Goal: Task Accomplishment & Management: Complete application form

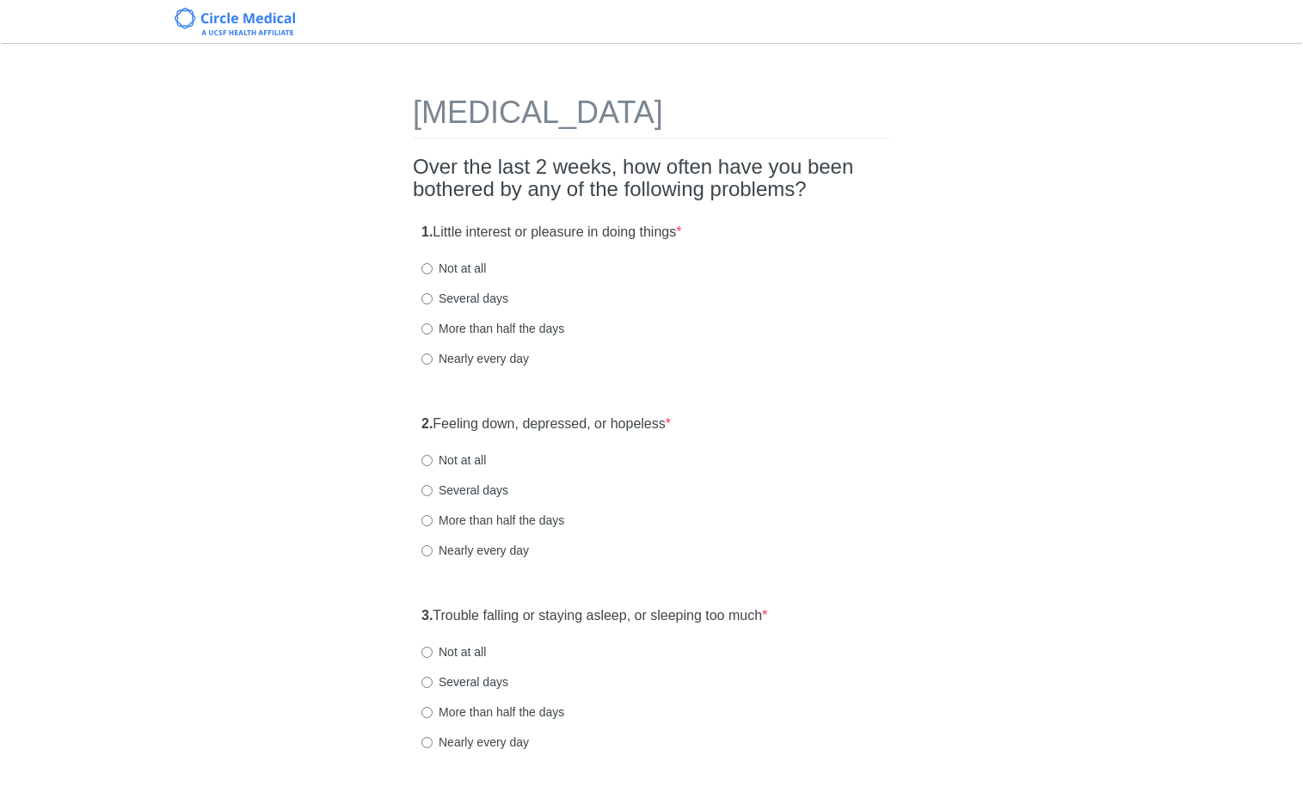
click at [454, 270] on label "Not at all" at bounding box center [453, 268] width 65 height 17
click at [433, 270] on input "Not at all" at bounding box center [426, 268] width 11 height 11
radio input "true"
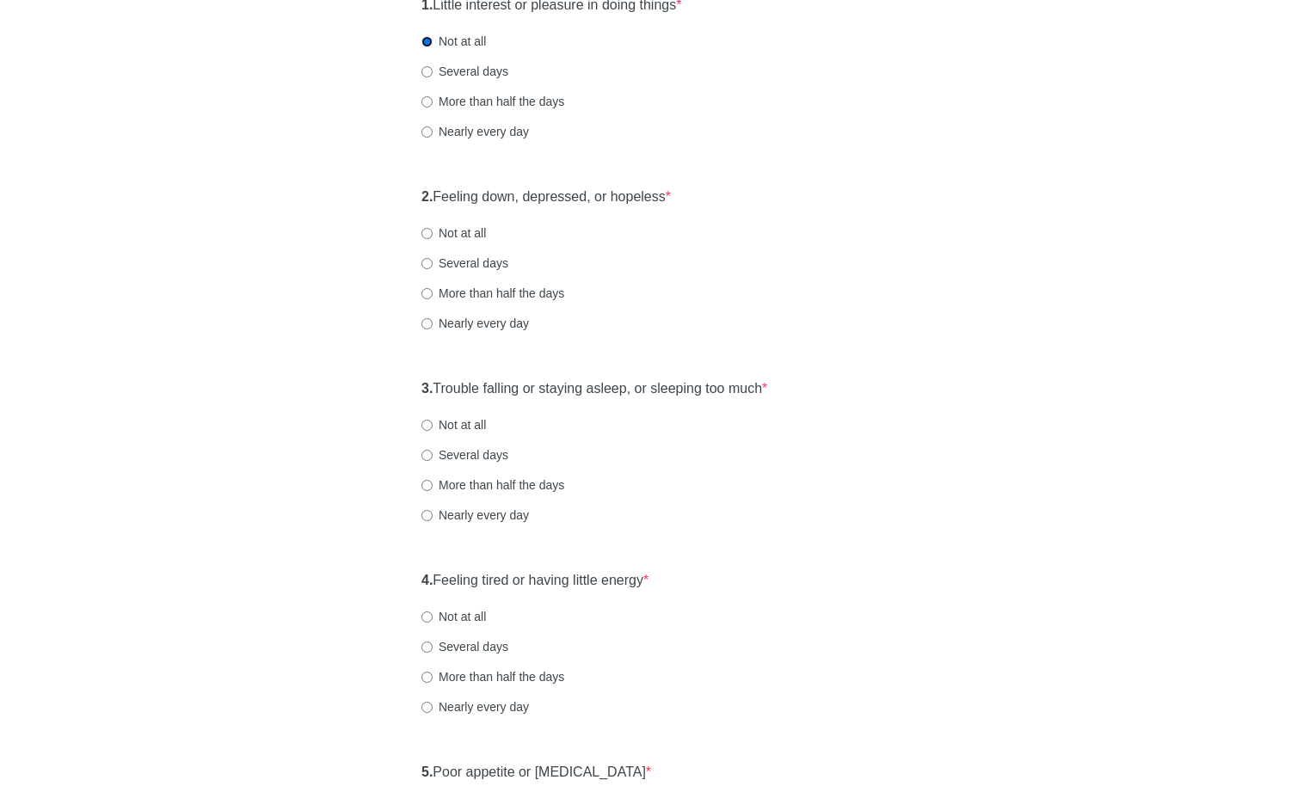
scroll to position [200, 0]
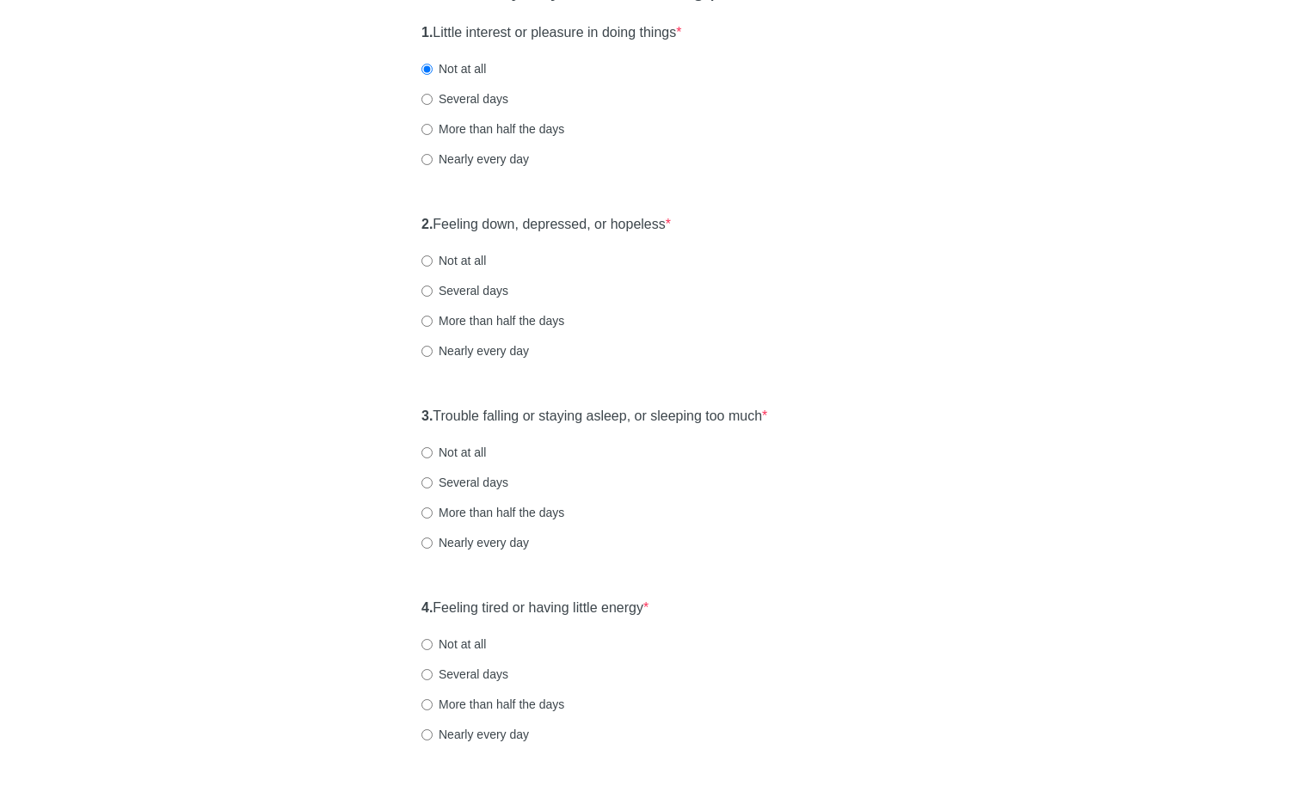
click at [462, 259] on label "Not at all" at bounding box center [453, 260] width 65 height 17
click at [433, 259] on input "Not at all" at bounding box center [426, 260] width 11 height 11
radio input "true"
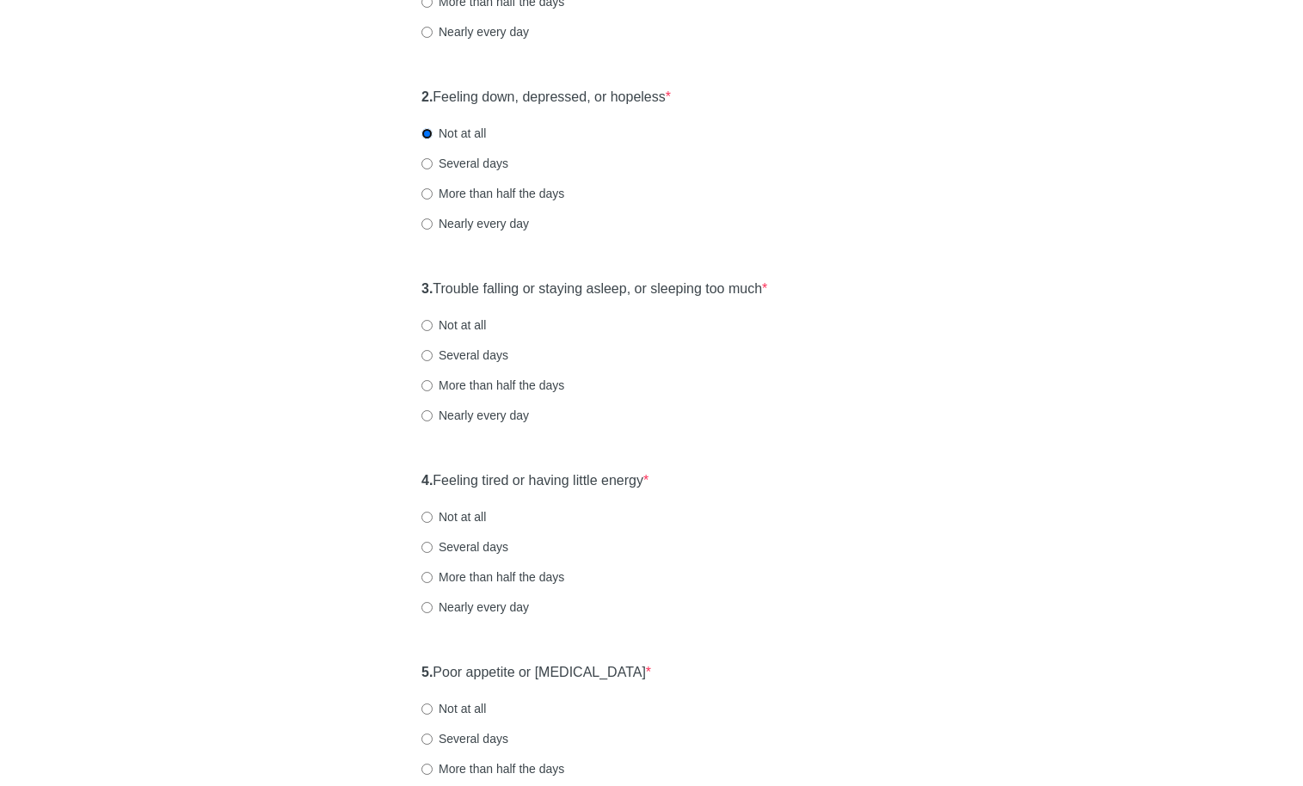
scroll to position [328, 0]
click at [431, 333] on div "3. Trouble falling or staying asleep, or sleeping too much * Not at all Several…" at bounding box center [651, 359] width 477 height 179
click at [433, 327] on label "Not at all" at bounding box center [453, 324] width 65 height 17
click at [433, 327] on input "Not at all" at bounding box center [426, 324] width 11 height 11
radio input "true"
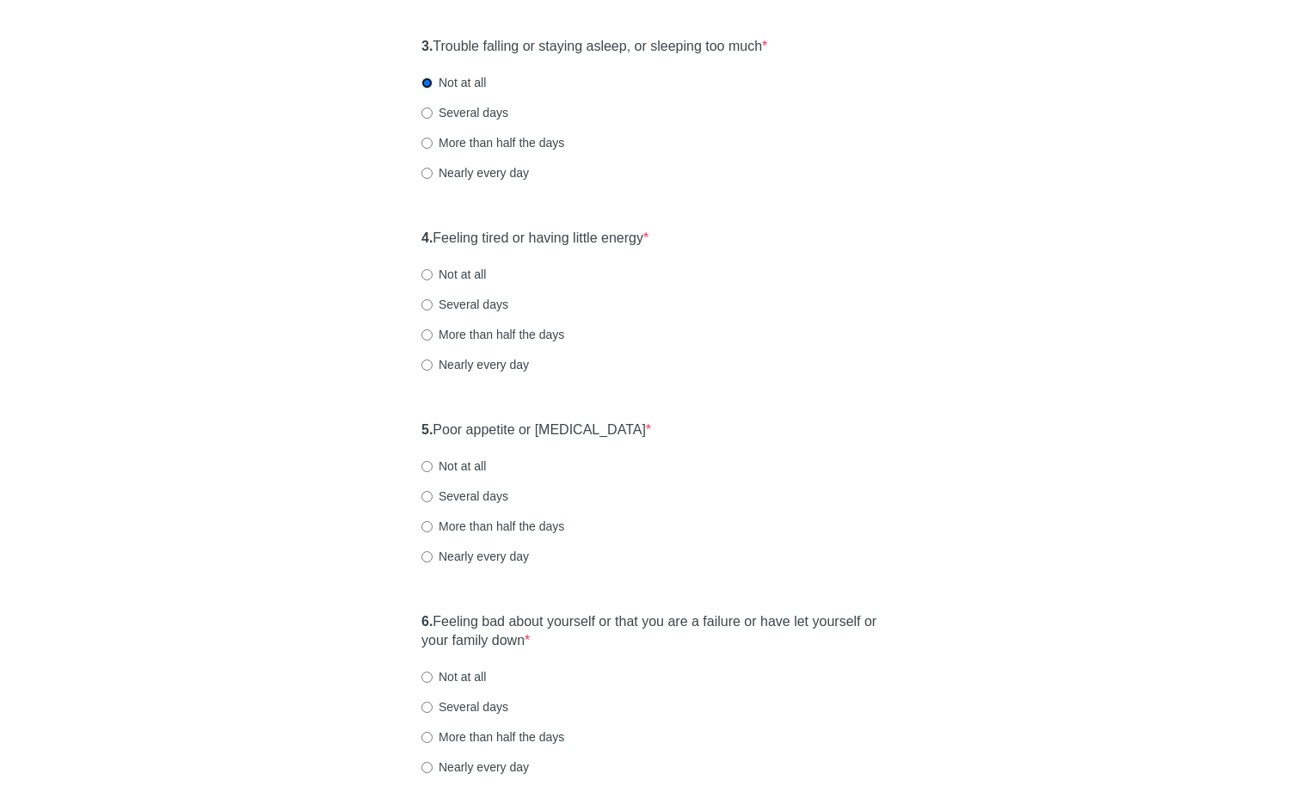
scroll to position [616, 0]
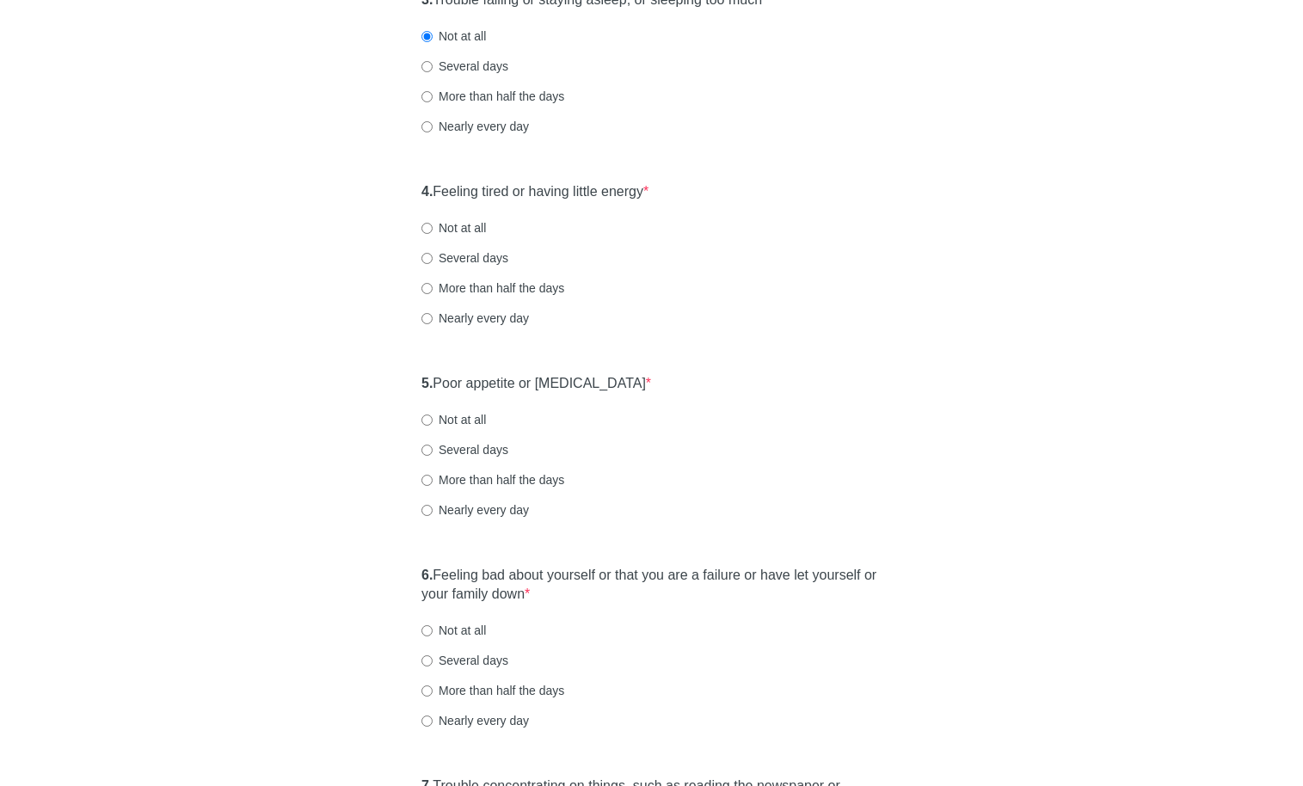
click at [477, 230] on label "Not at all" at bounding box center [453, 227] width 65 height 17
click at [433, 230] on input "Not at all" at bounding box center [426, 228] width 11 height 11
radio input "true"
click at [462, 408] on div "5. Poor appetite or [MEDICAL_DATA] * Not at all Several days More than half the…" at bounding box center [651, 455] width 477 height 179
click at [459, 415] on label "Not at all" at bounding box center [453, 419] width 65 height 17
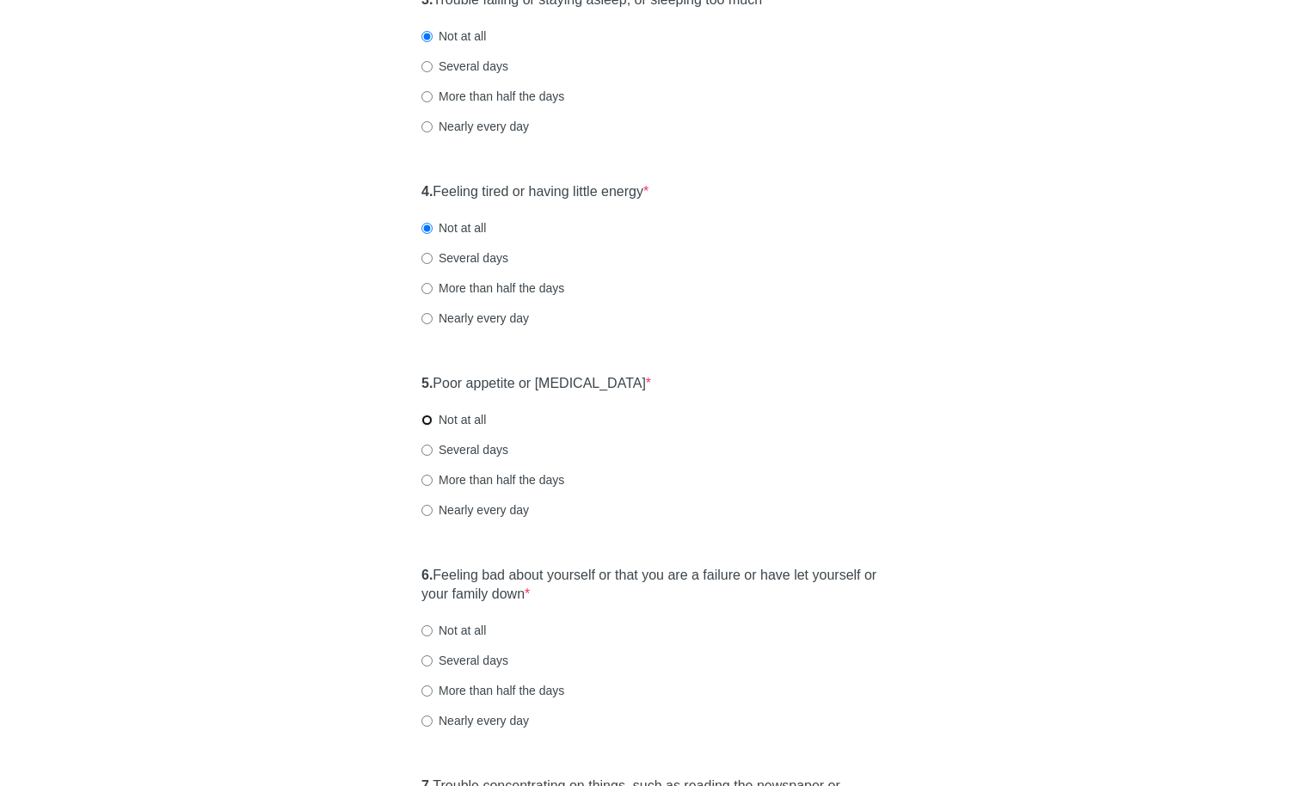
click at [433, 415] on input "Not at all" at bounding box center [426, 420] width 11 height 11
radio input "true"
click at [688, 420] on div "Not at all" at bounding box center [651, 419] width 460 height 17
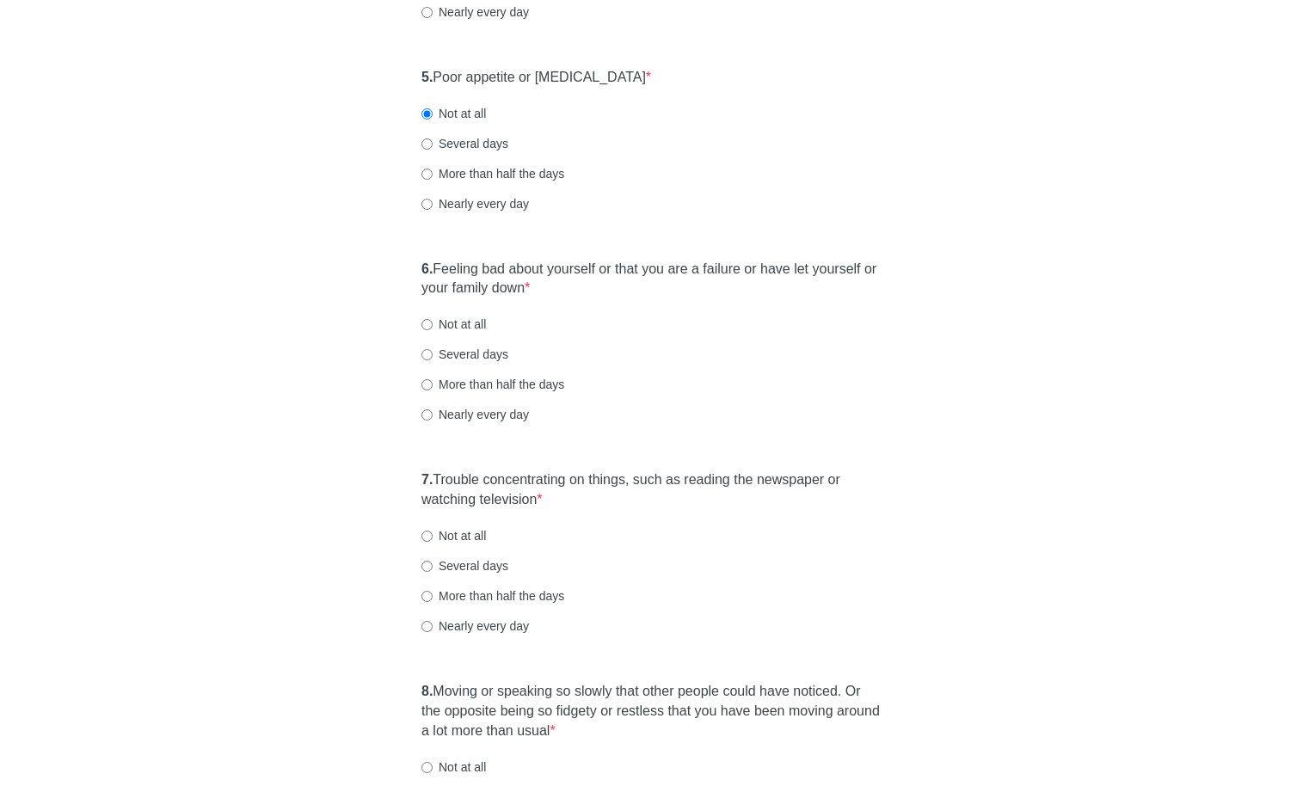
scroll to position [1126, 0]
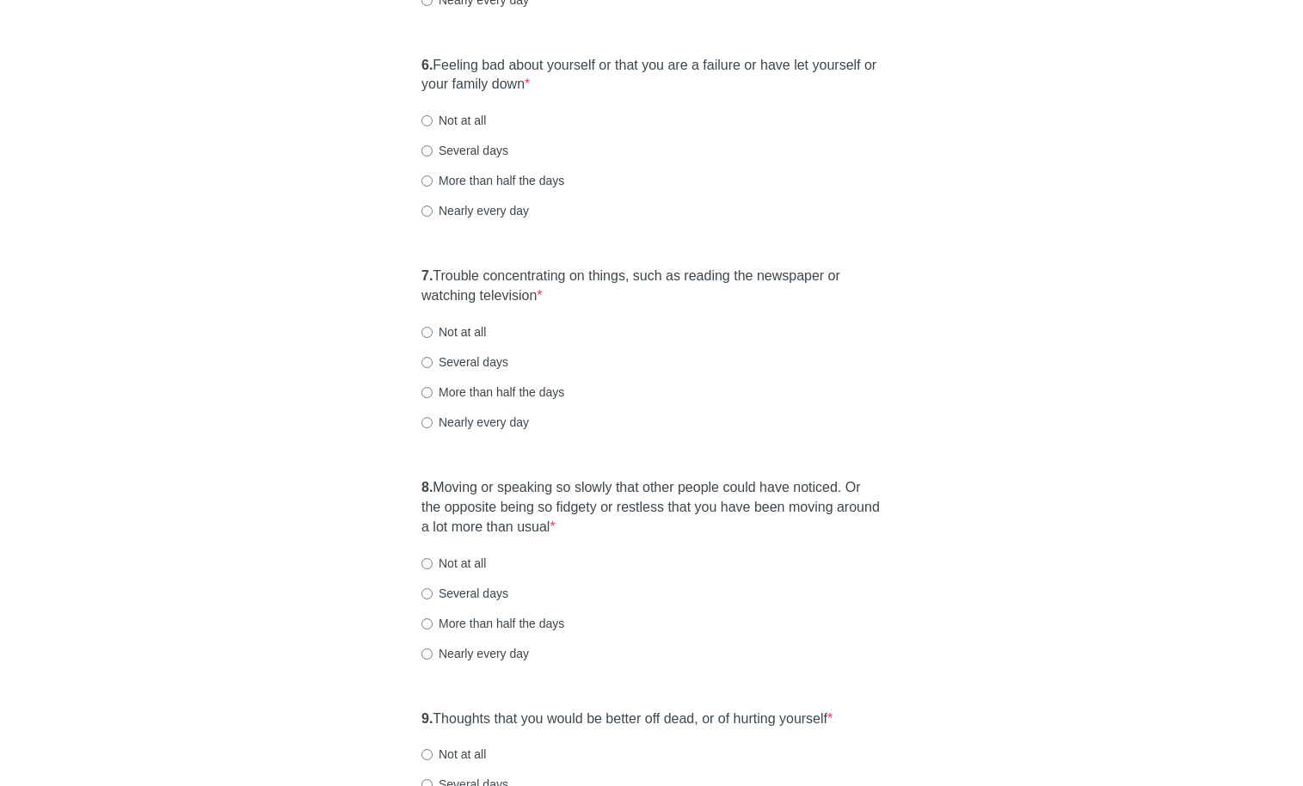
click at [468, 128] on label "Not at all" at bounding box center [453, 120] width 65 height 17
click at [433, 126] on input "Not at all" at bounding box center [426, 120] width 11 height 11
radio input "true"
click at [436, 327] on label "Not at all" at bounding box center [453, 331] width 65 height 17
click at [433, 327] on input "Not at all" at bounding box center [426, 332] width 11 height 11
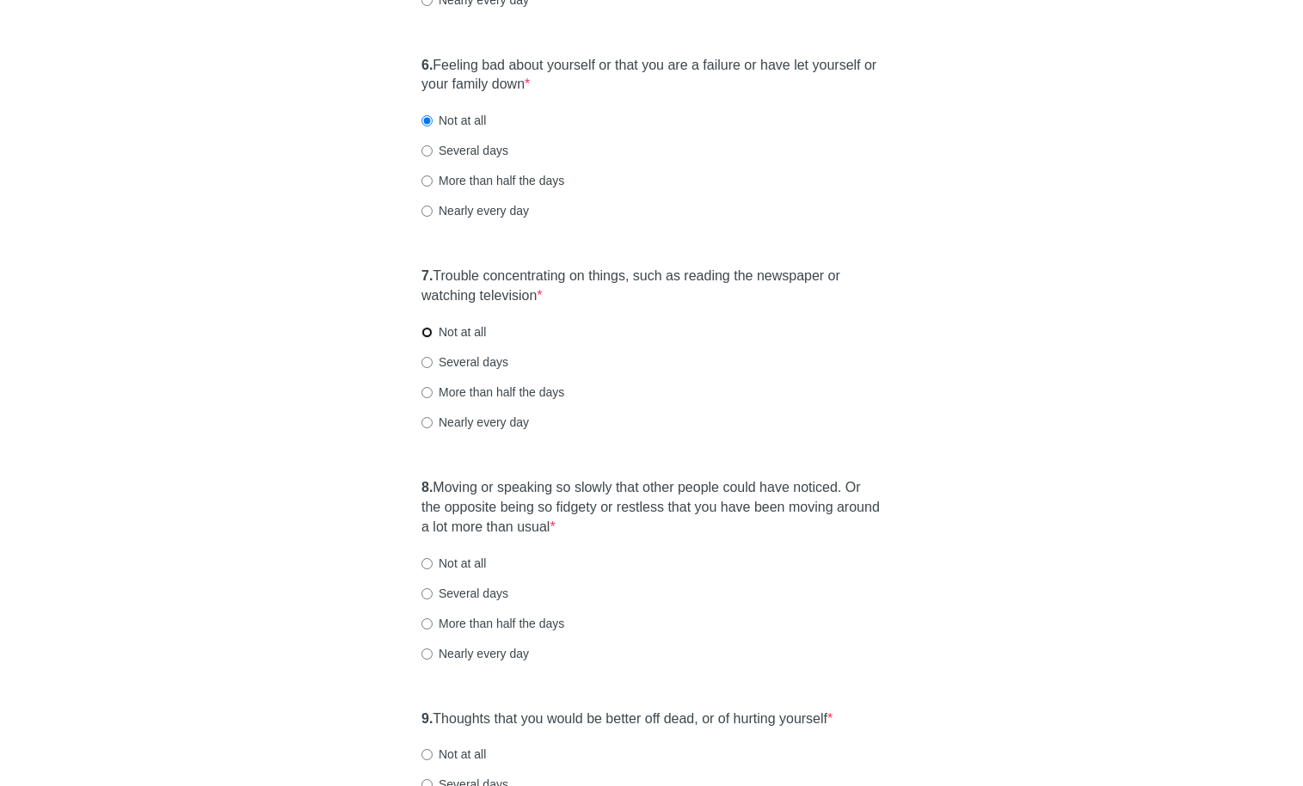
radio input "true"
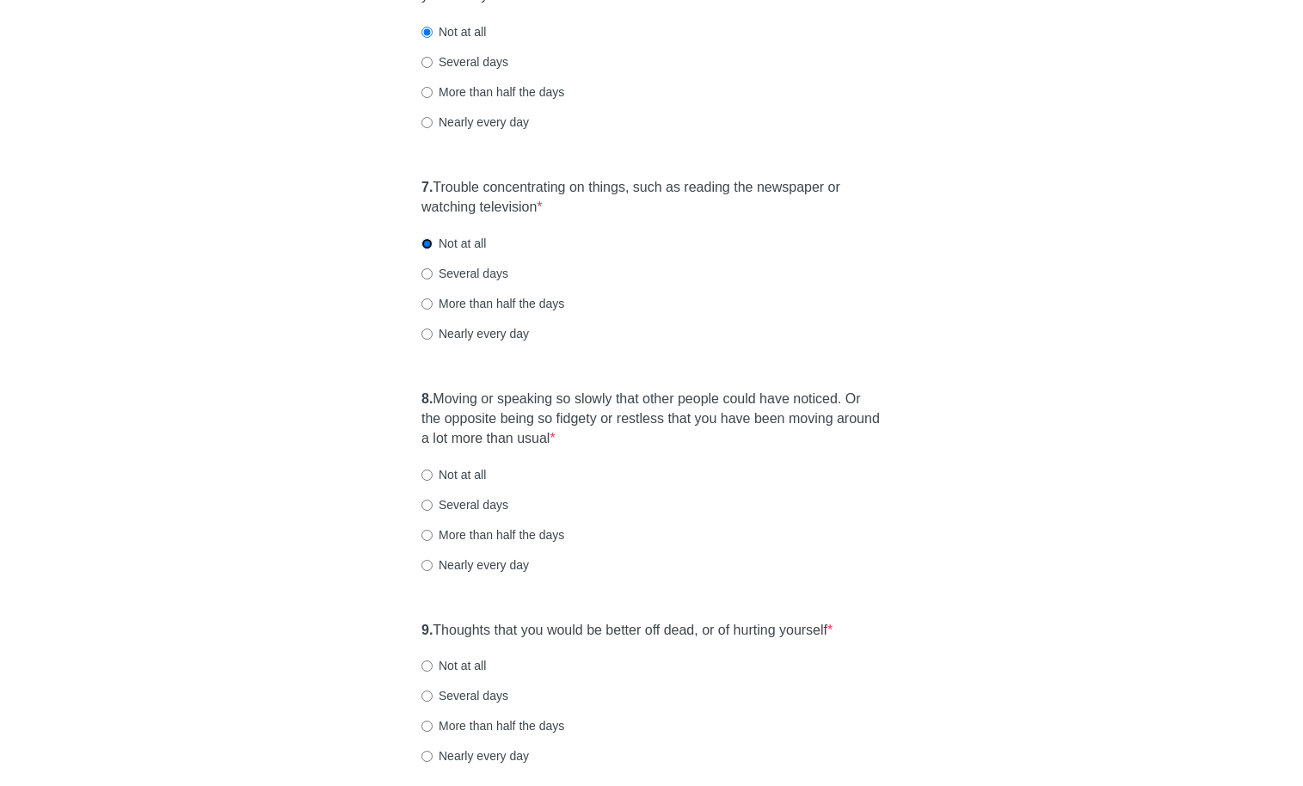
scroll to position [1232, 0]
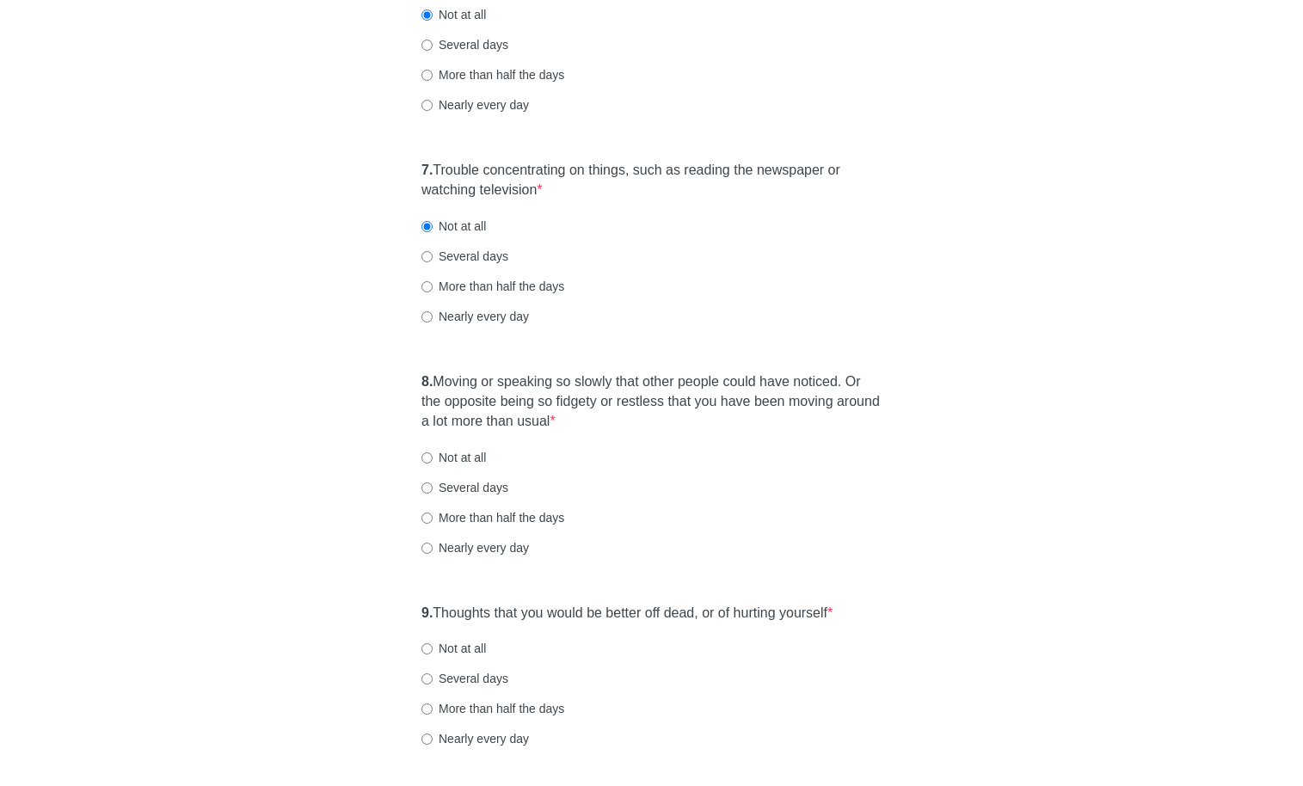
click at [476, 458] on label "Not at all" at bounding box center [453, 457] width 65 height 17
click at [433, 458] on input "Not at all" at bounding box center [426, 457] width 11 height 11
radio input "true"
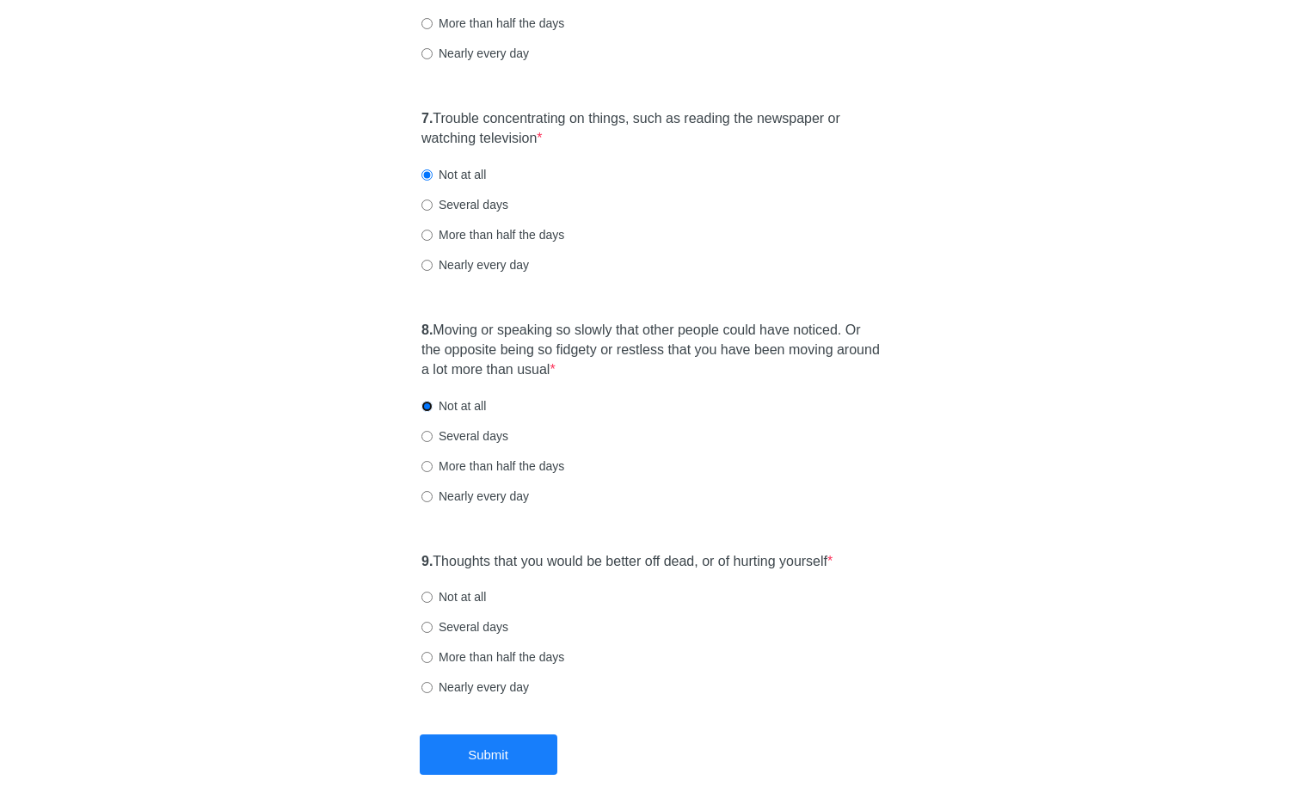
scroll to position [1376, 0]
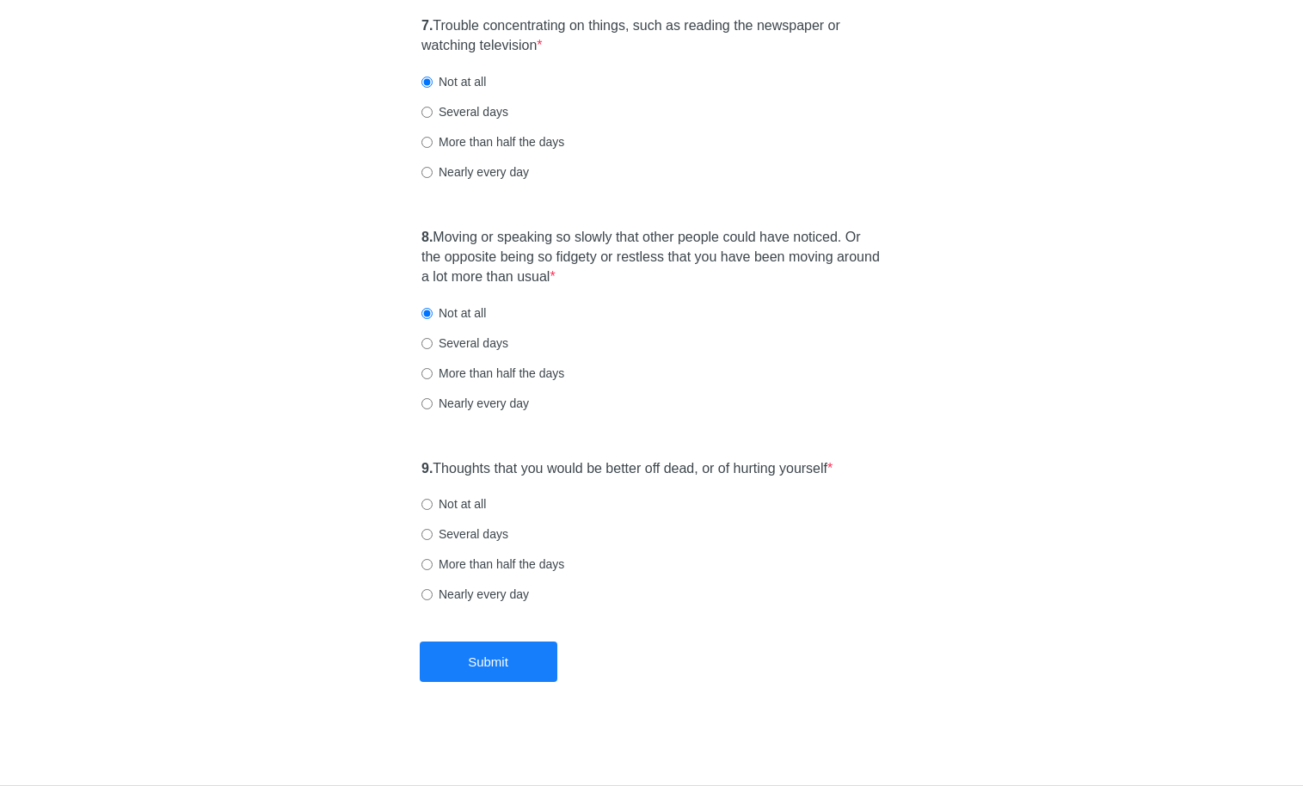
click at [477, 499] on label "Not at all" at bounding box center [453, 503] width 65 height 17
click at [433, 499] on input "Not at all" at bounding box center [426, 504] width 11 height 11
radio input "true"
click at [505, 661] on button "Submit" at bounding box center [489, 662] width 138 height 40
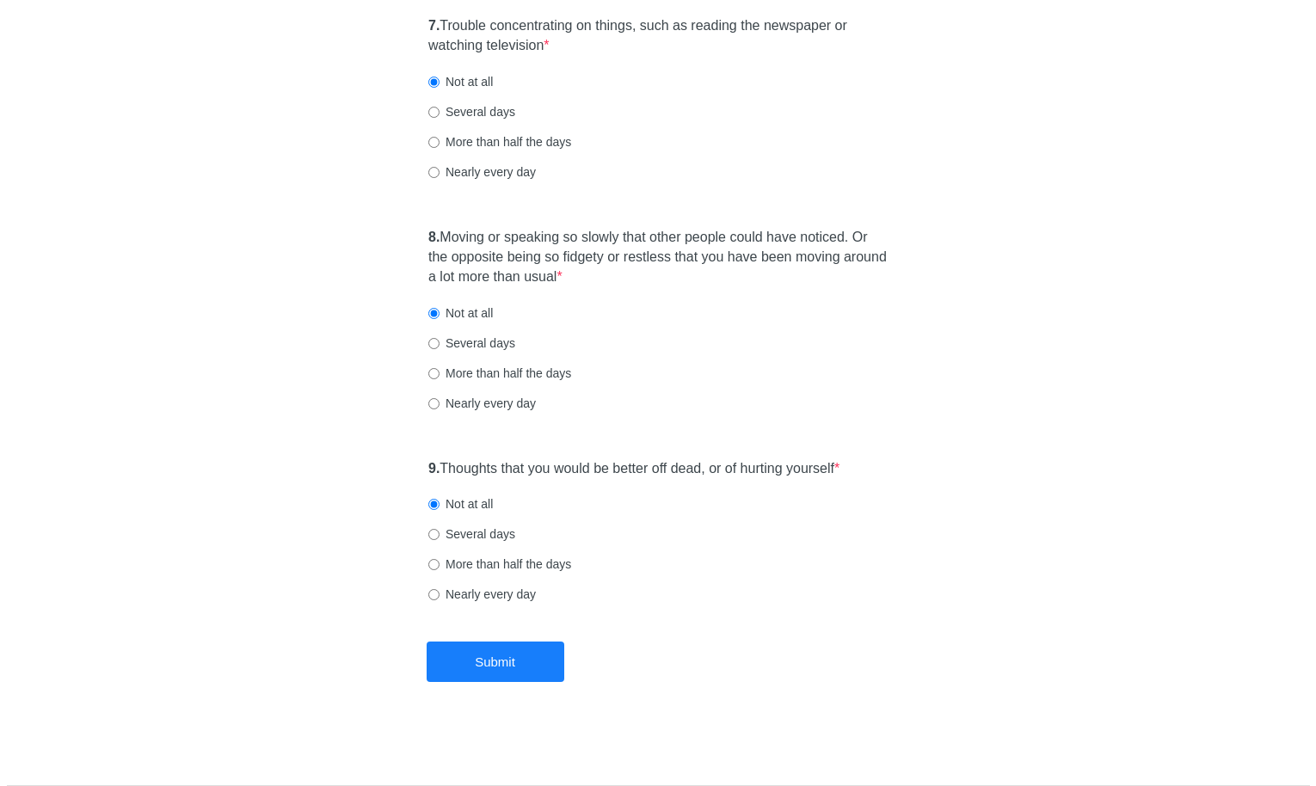
scroll to position [0, 0]
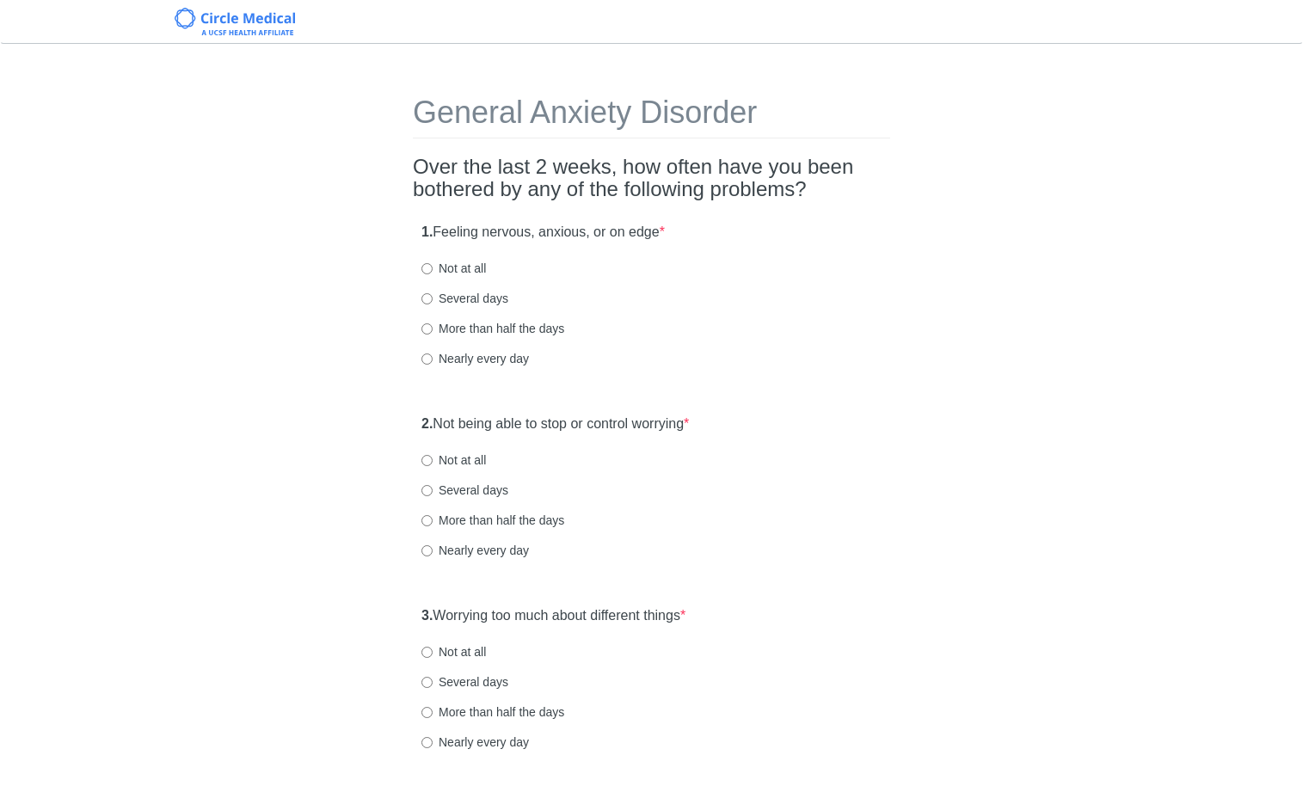
click at [445, 262] on label "Not at all" at bounding box center [453, 268] width 65 height 17
click at [433, 263] on input "Not at all" at bounding box center [426, 268] width 11 height 11
radio input "true"
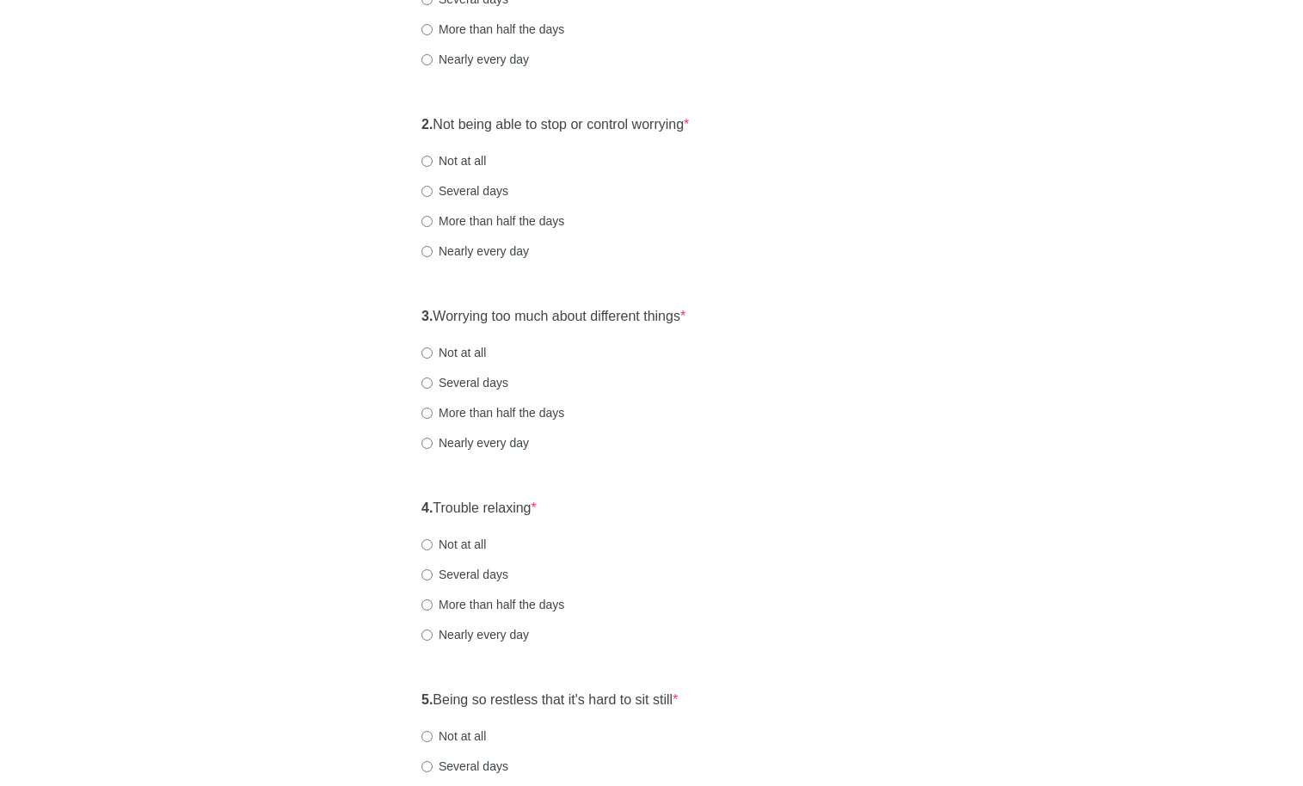
scroll to position [311, 0]
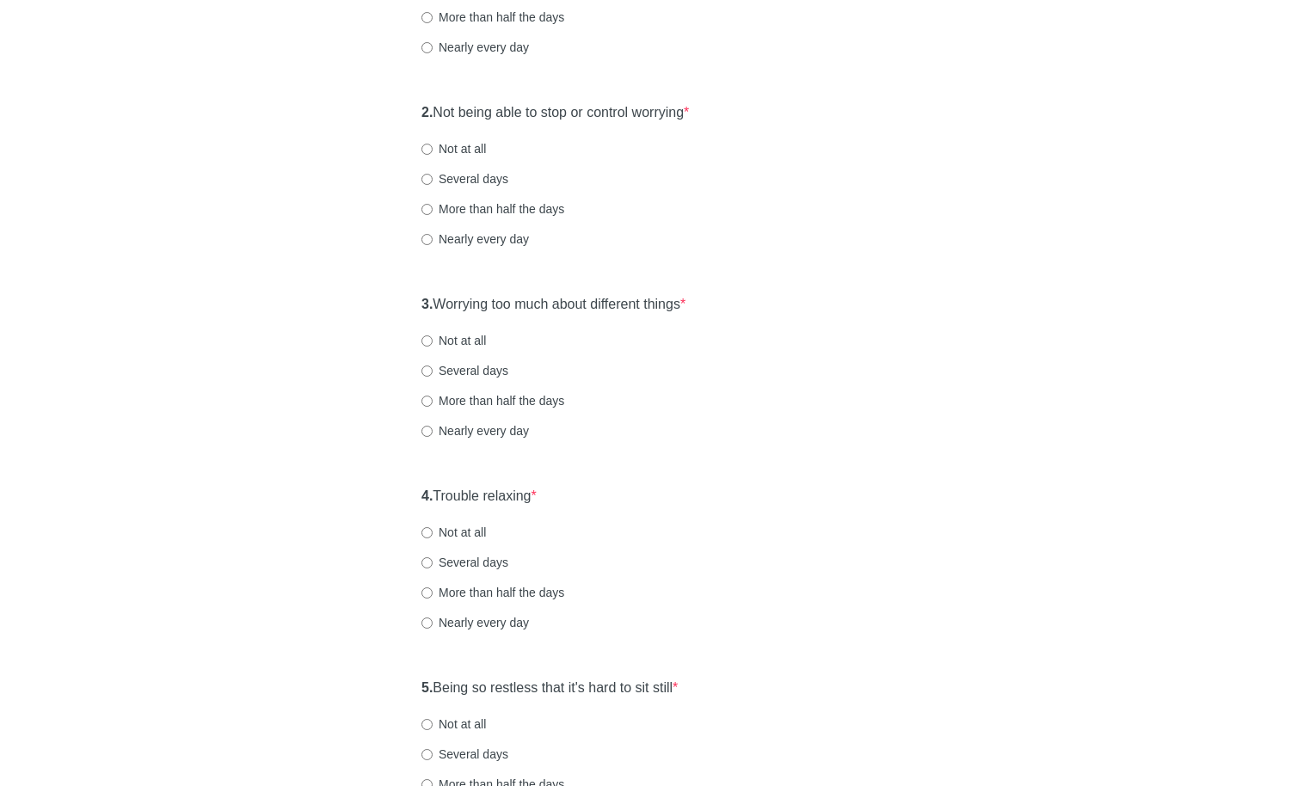
click at [476, 142] on label "Not at all" at bounding box center [453, 148] width 65 height 17
click at [433, 144] on input "Not at all" at bounding box center [426, 149] width 11 height 11
radio input "true"
click at [459, 336] on label "Not at all" at bounding box center [453, 340] width 65 height 17
click at [433, 336] on input "Not at all" at bounding box center [426, 340] width 11 height 11
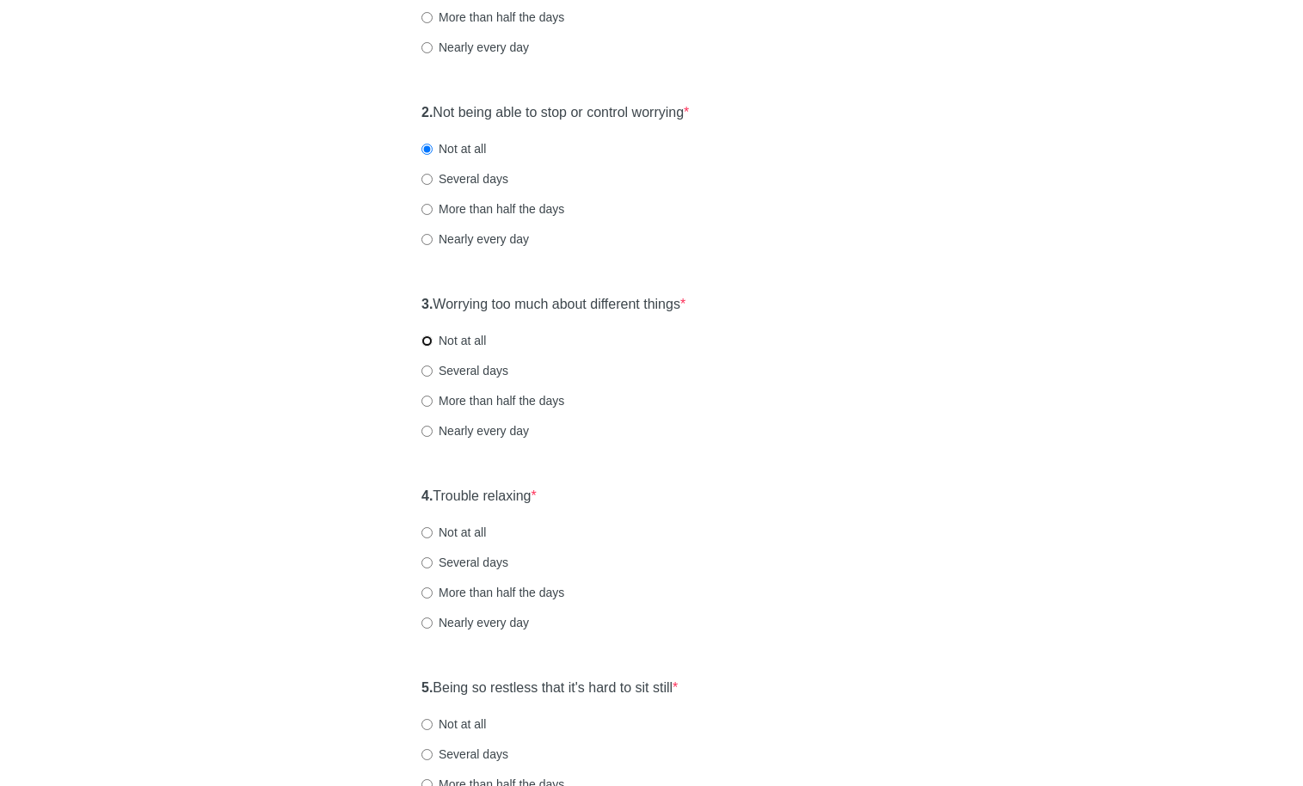
radio input "true"
click at [477, 532] on label "Not at all" at bounding box center [453, 532] width 65 height 17
click at [433, 532] on input "Not at all" at bounding box center [426, 532] width 11 height 11
radio input "true"
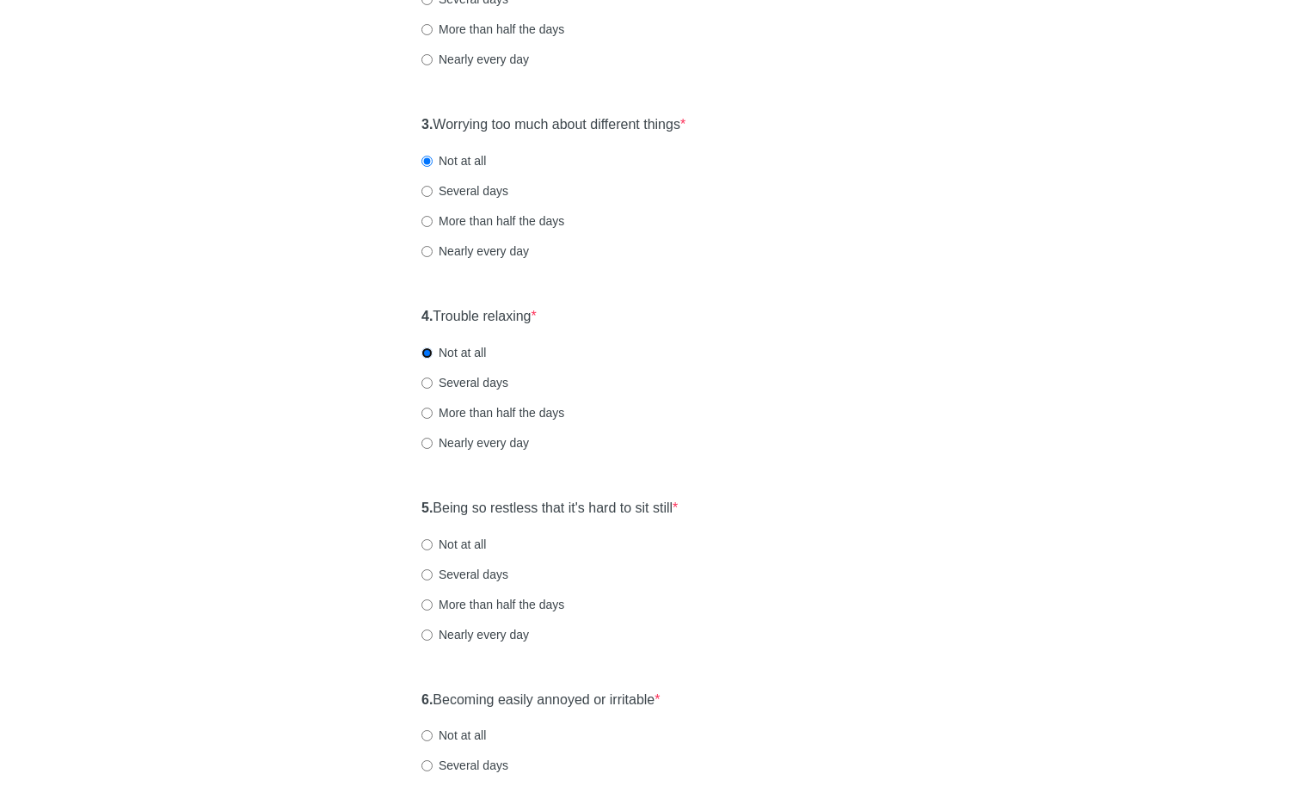
scroll to position [547, 0]
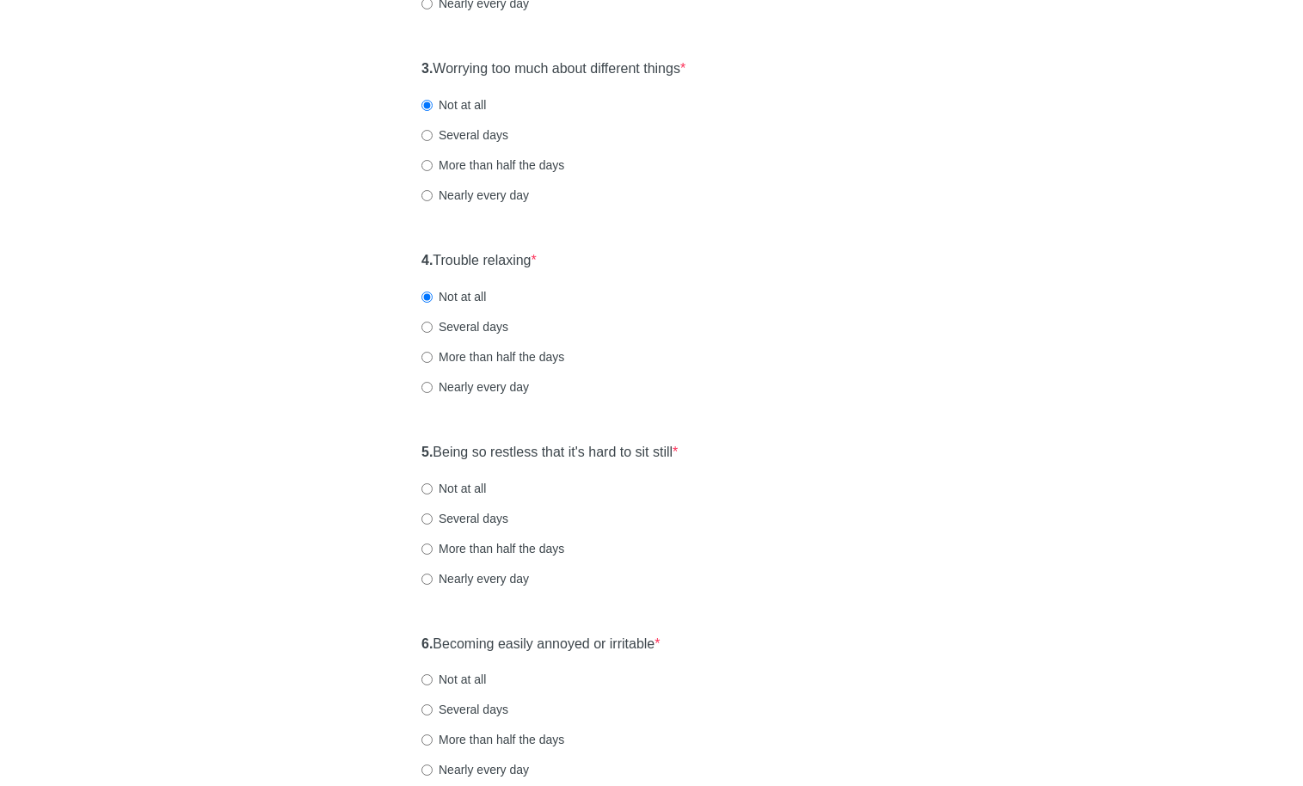
click at [468, 487] on label "Not at all" at bounding box center [453, 488] width 65 height 17
click at [433, 487] on input "Not at all" at bounding box center [426, 488] width 11 height 11
radio input "true"
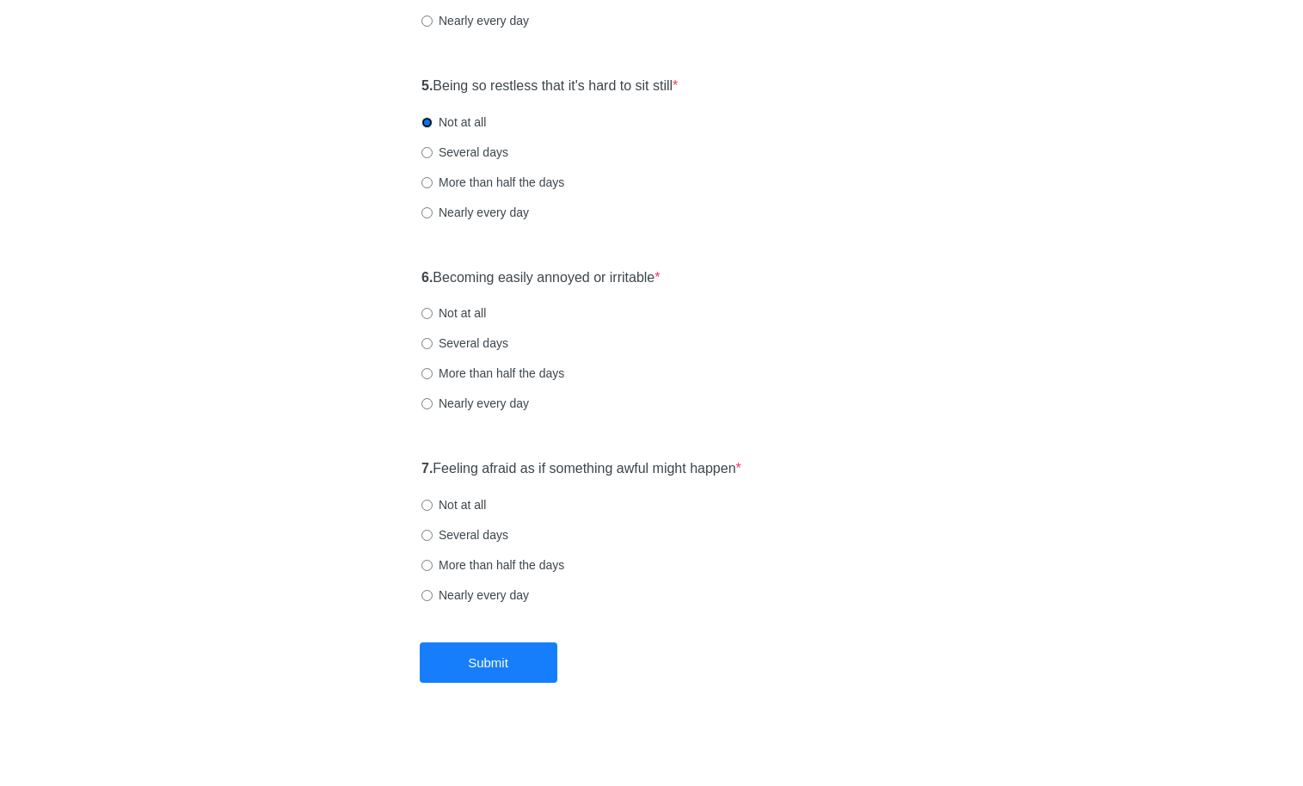
scroll to position [914, 0]
click at [468, 153] on label "Several days" at bounding box center [464, 151] width 87 height 17
click at [433, 153] on input "Several days" at bounding box center [426, 151] width 11 height 11
radio input "true"
click at [452, 115] on label "Not at all" at bounding box center [453, 121] width 65 height 17
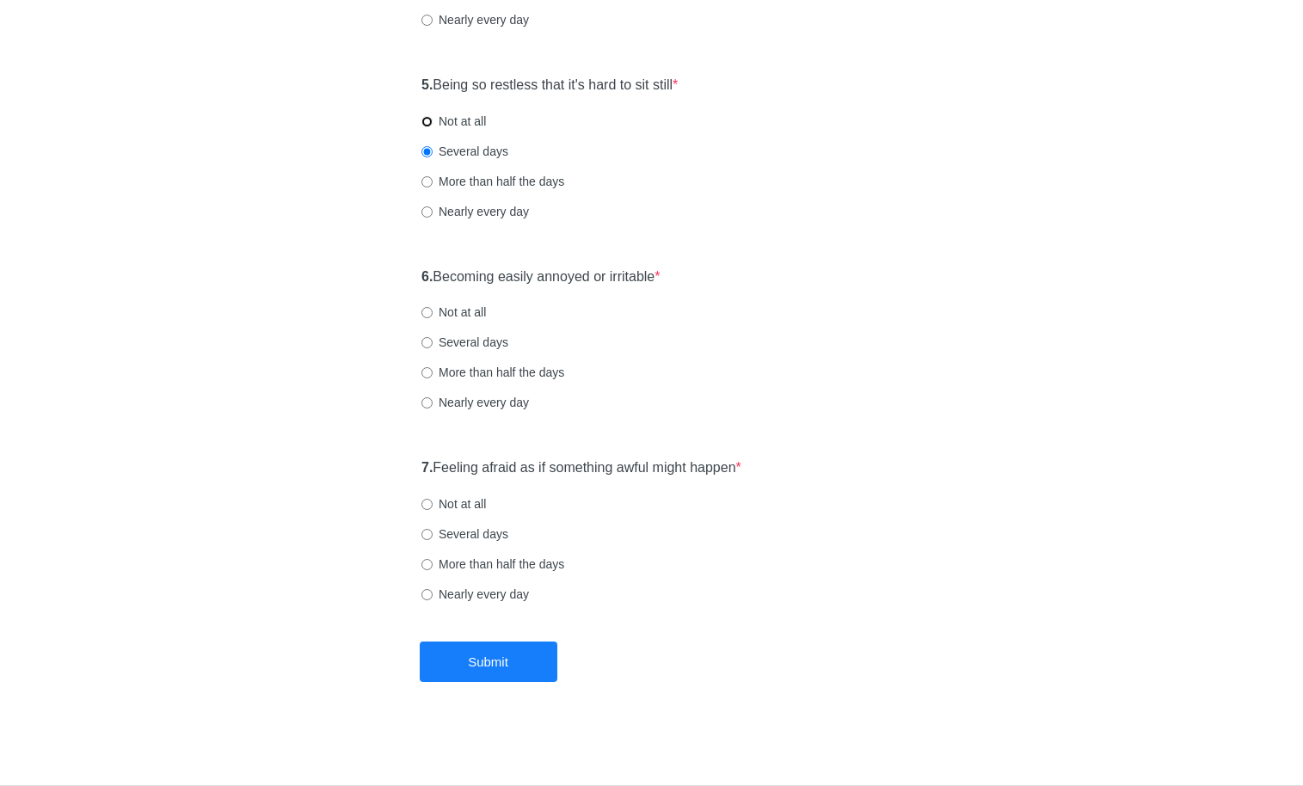
click at [433, 116] on input "Not at all" at bounding box center [426, 121] width 11 height 11
radio input "true"
click at [465, 305] on label "Not at all" at bounding box center [453, 312] width 65 height 17
click at [433, 307] on input "Not at all" at bounding box center [426, 312] width 11 height 11
radio input "true"
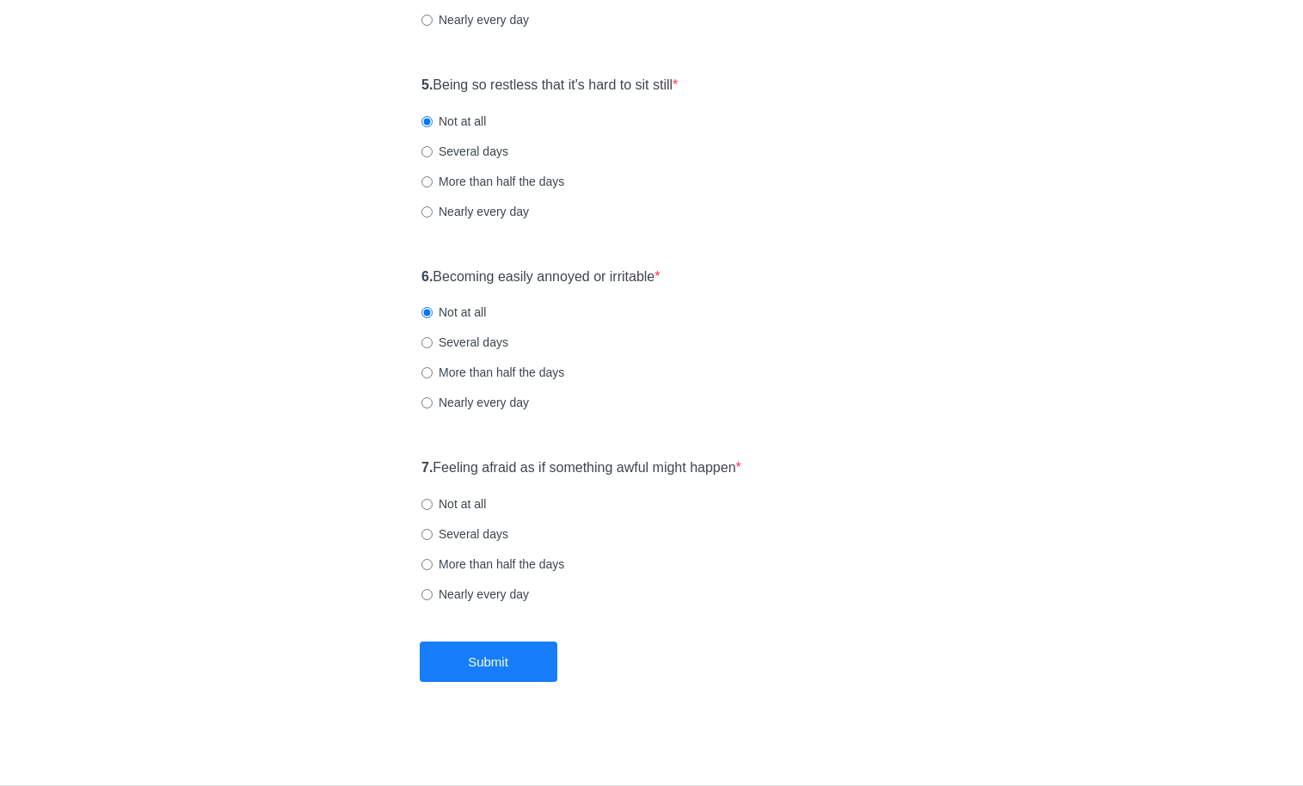
click at [477, 506] on label "Not at all" at bounding box center [453, 503] width 65 height 17
click at [433, 506] on input "Not at all" at bounding box center [426, 504] width 11 height 11
radio input "true"
click at [467, 663] on button "Submit" at bounding box center [489, 662] width 138 height 40
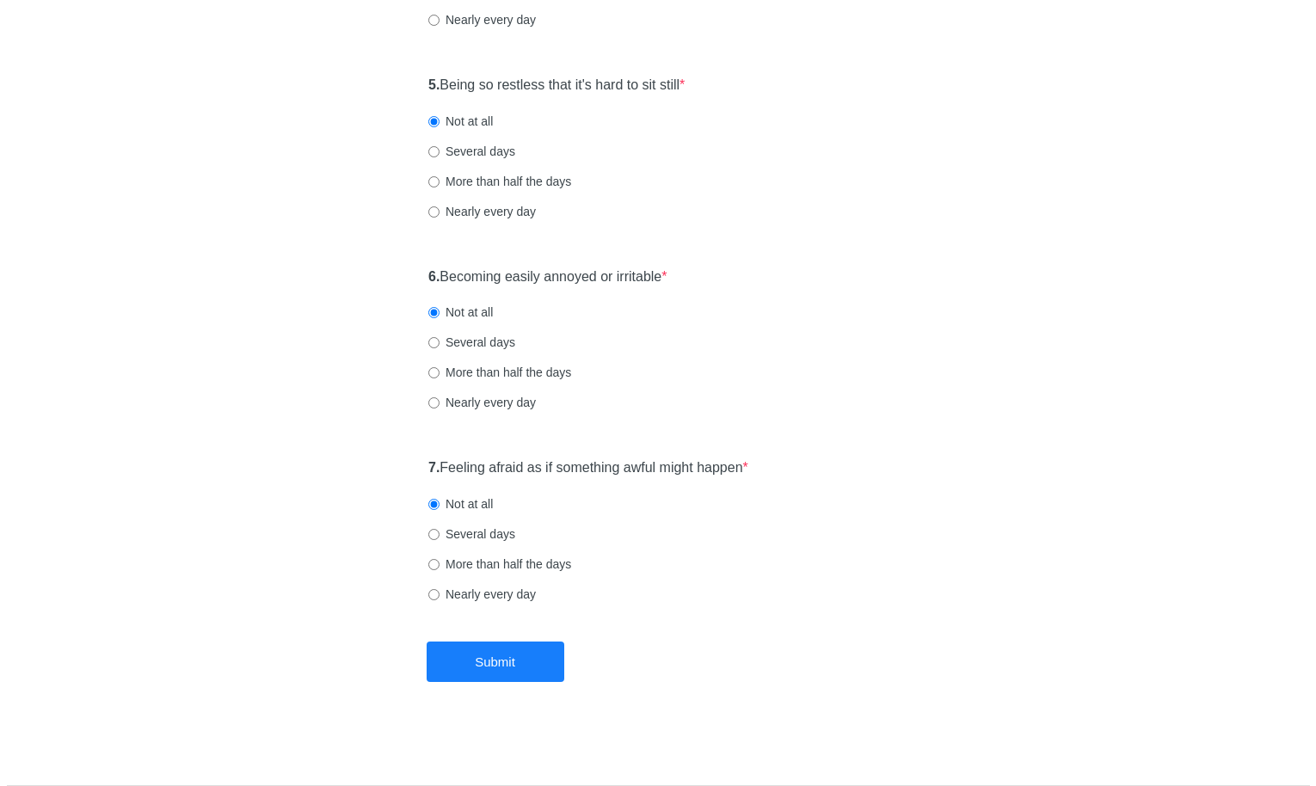
scroll to position [0, 0]
